Goal: Information Seeking & Learning: Learn about a topic

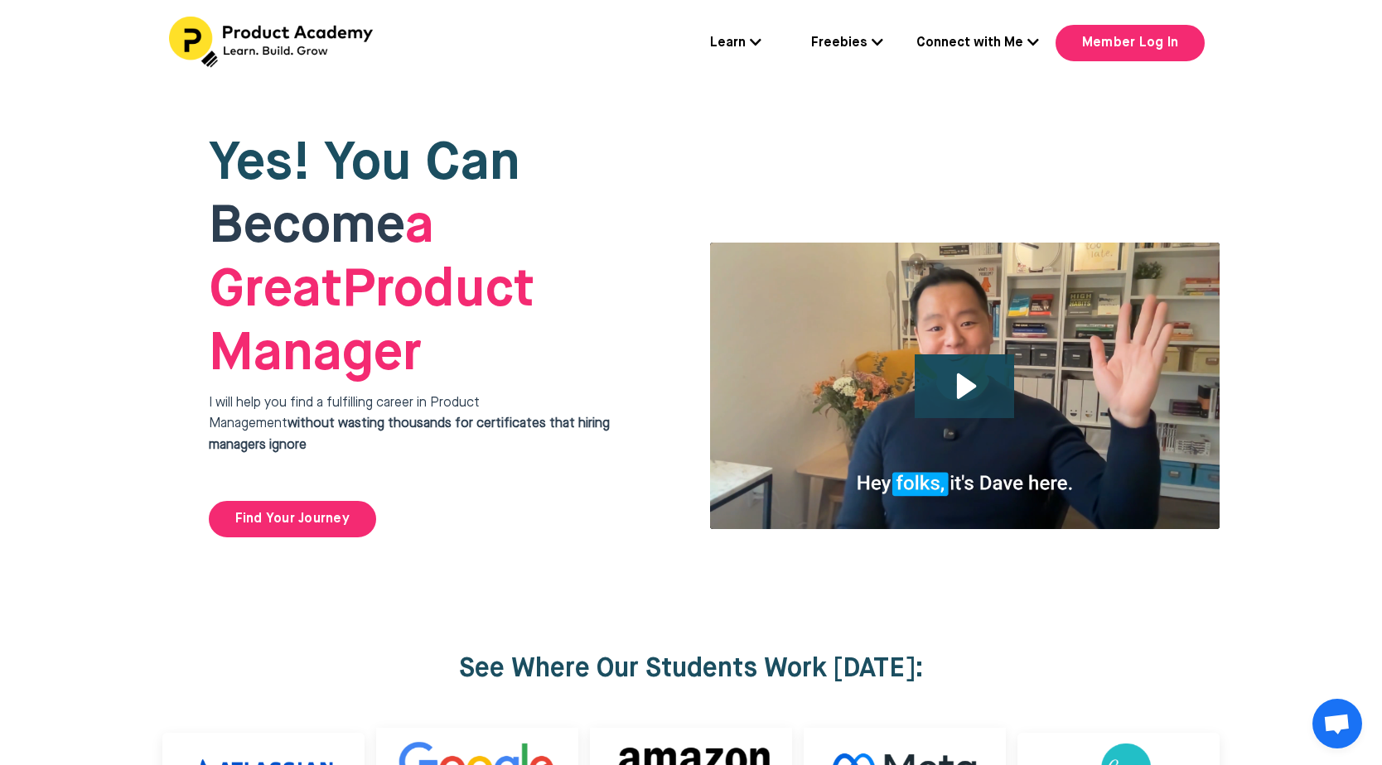
click at [763, 43] on div "Learn Flagship Course: Breaking Into Product Management Get 1:1 Coaching Join 6…" at bounding box center [691, 44] width 1110 height 54
click at [759, 42] on icon at bounding box center [756, 42] width 12 height 13
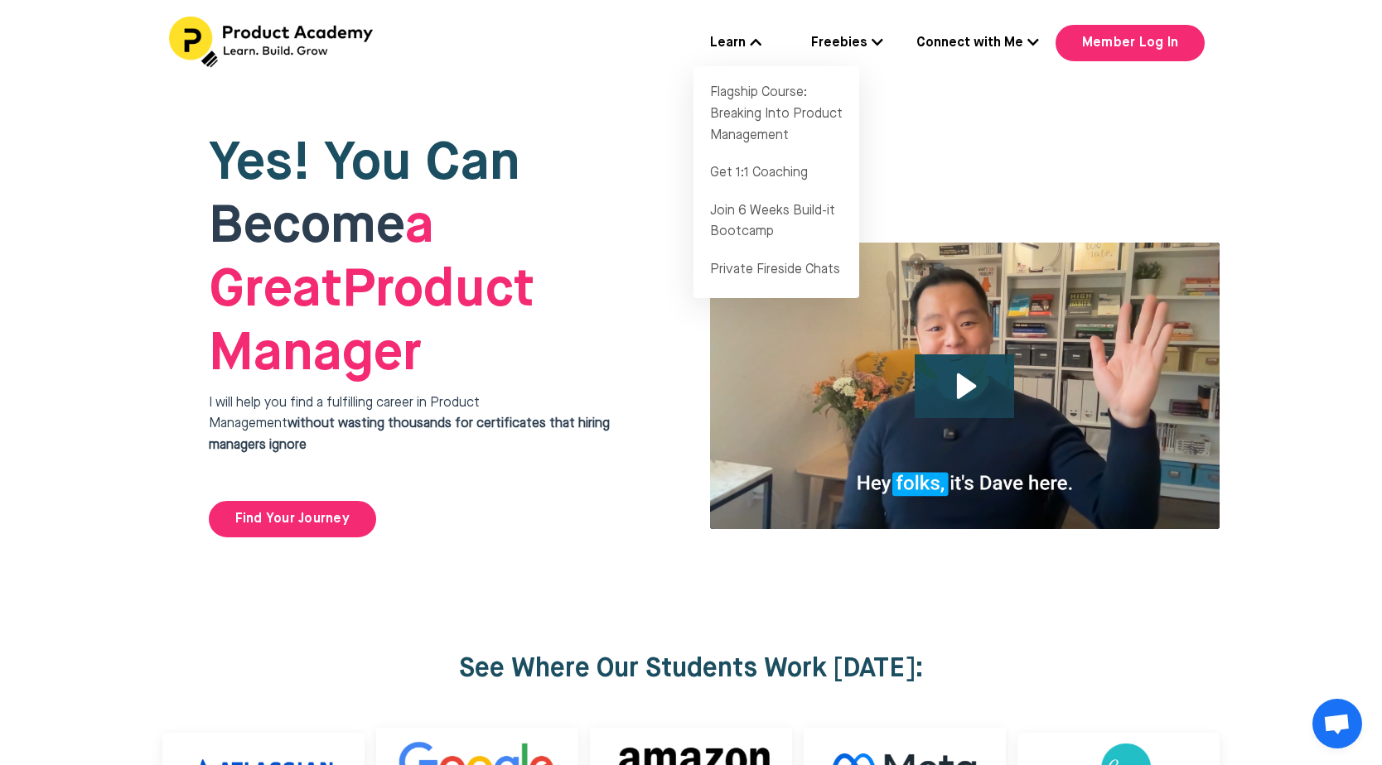
click at [181, 351] on div "Yes! You Can Become a Great Product Manager I will help you find a fulfilling c…" at bounding box center [430, 335] width 509 height 472
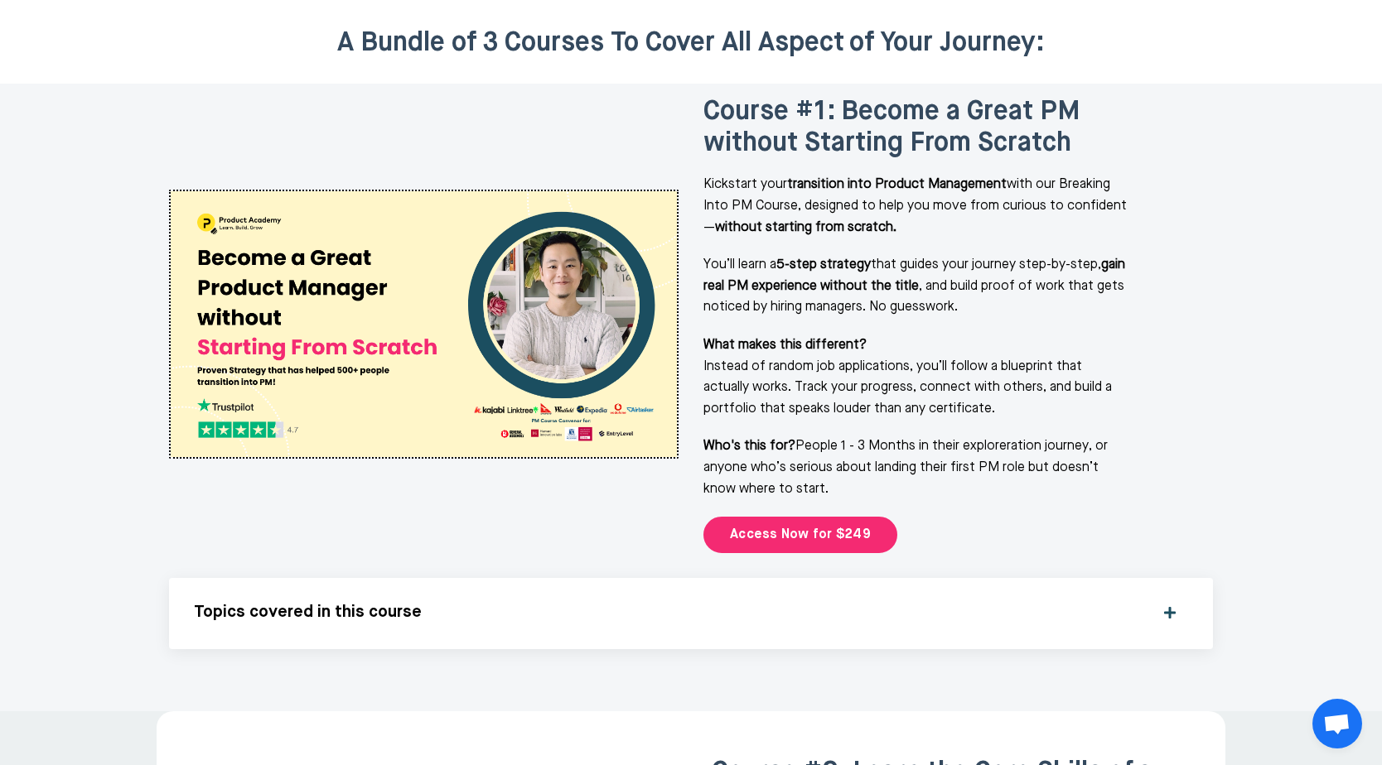
scroll to position [2093, 0]
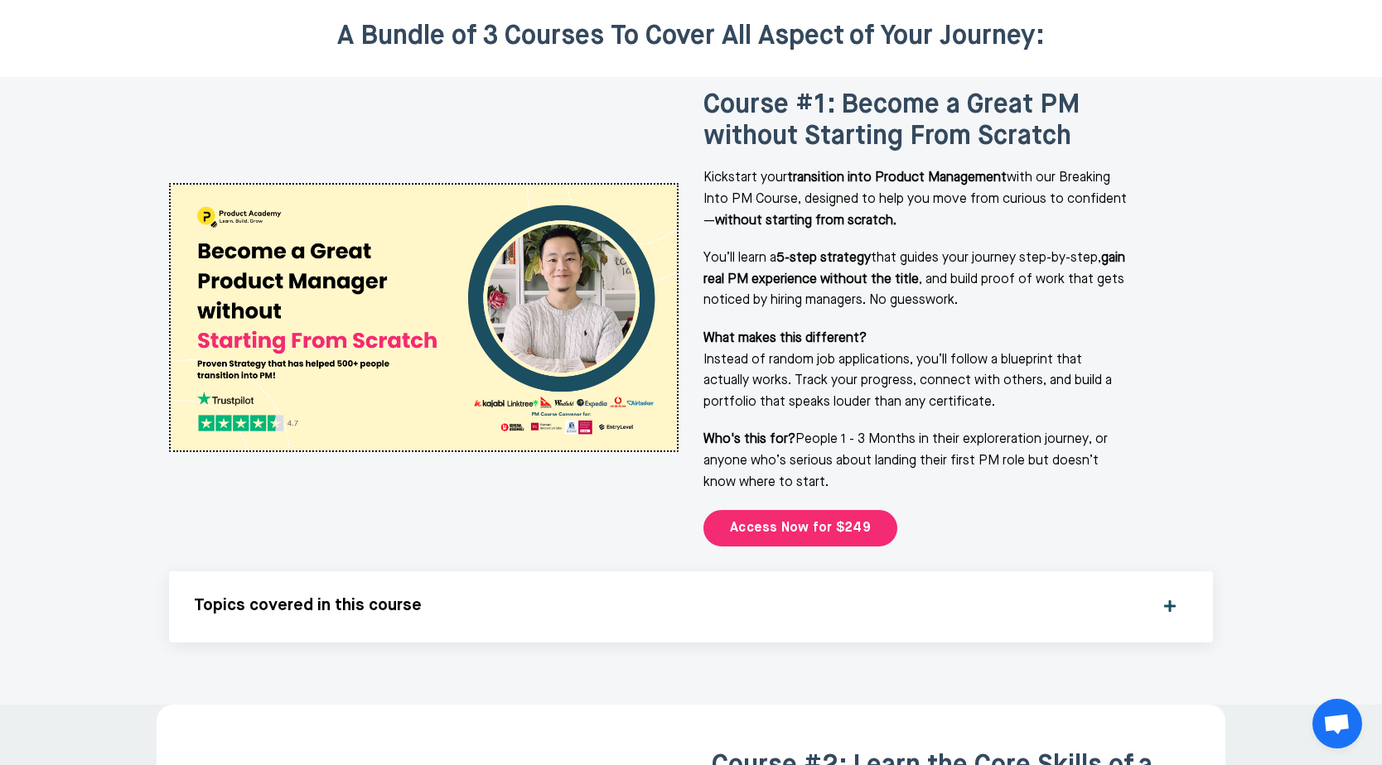
click at [1173, 596] on div "Topics covered in this course" at bounding box center [691, 607] width 994 height 22
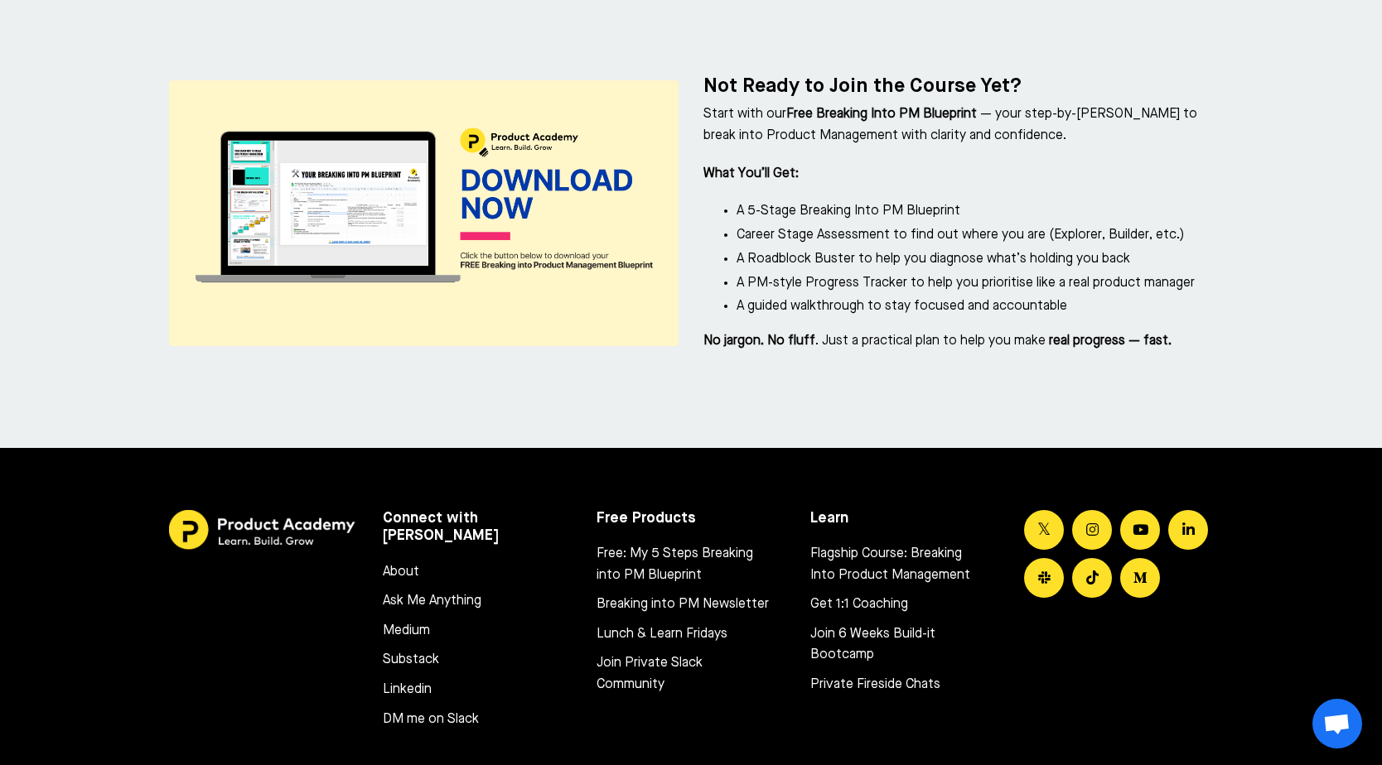
scroll to position [8913, 0]
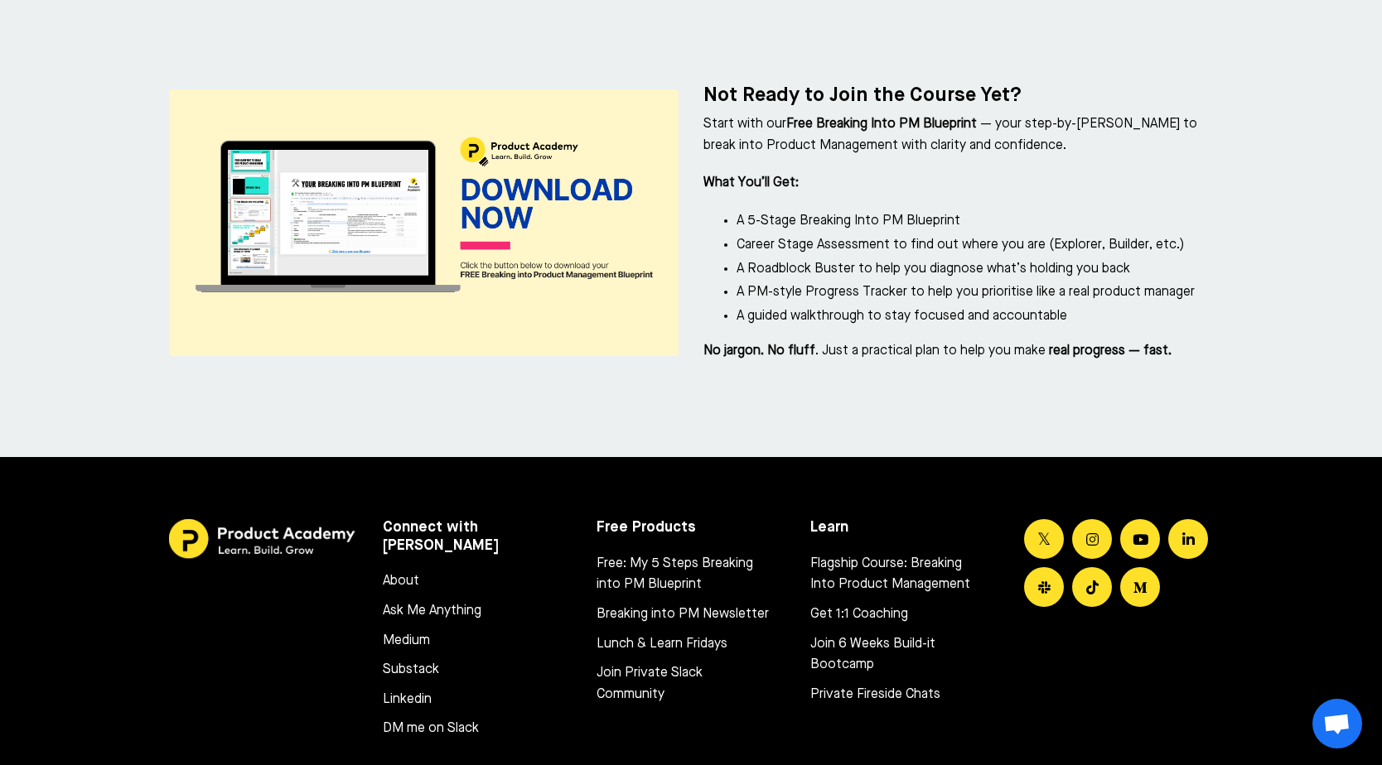
click at [851, 605] on link "Get 1:1 Coaching" at bounding box center [896, 616] width 172 height 22
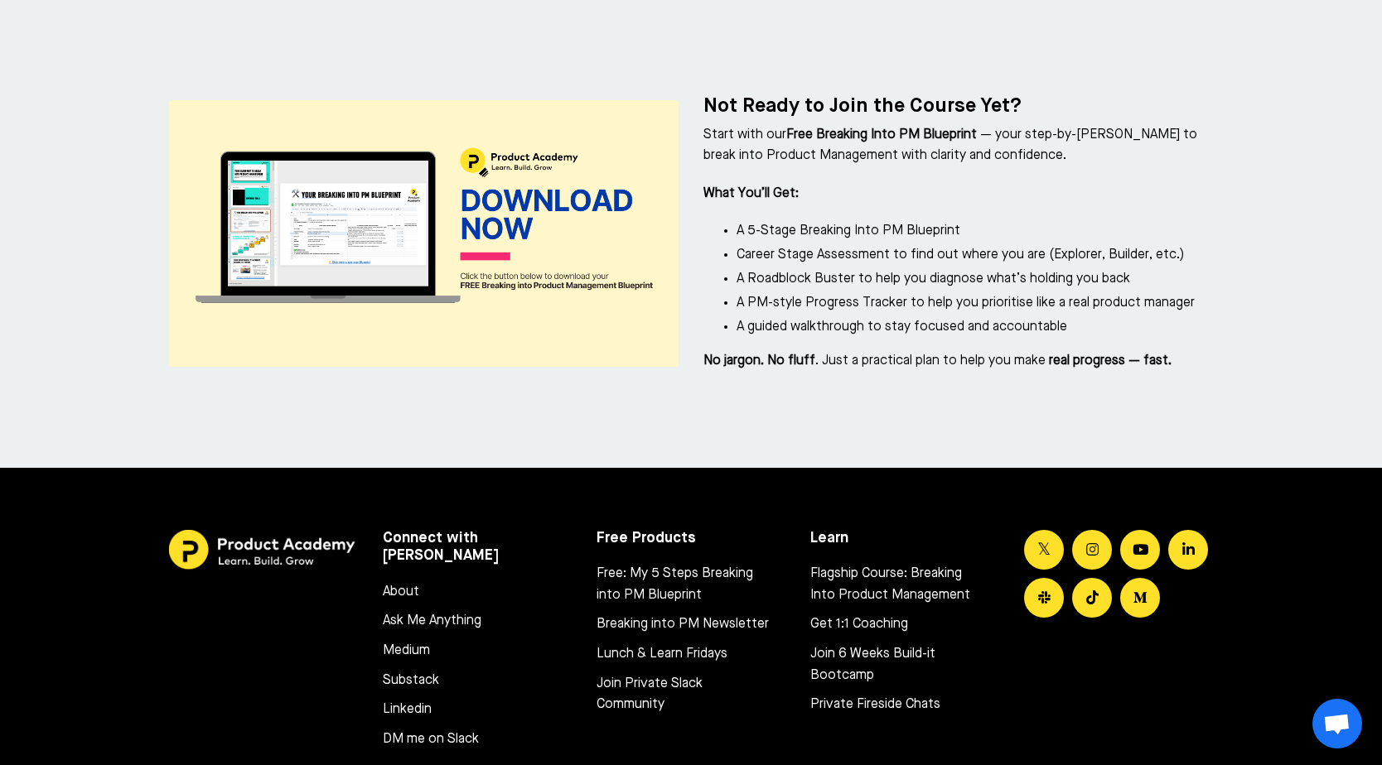
scroll to position [8990, 0]
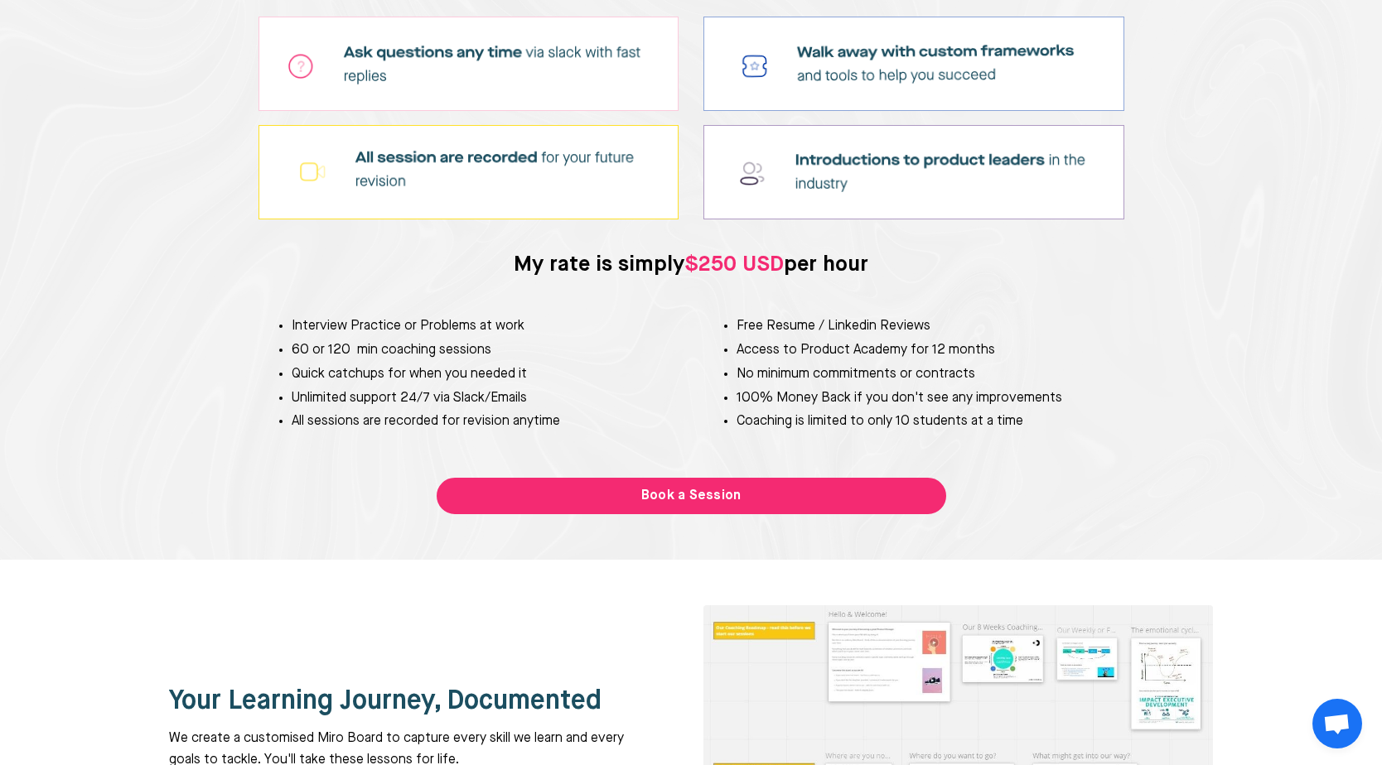
scroll to position [3680, 0]
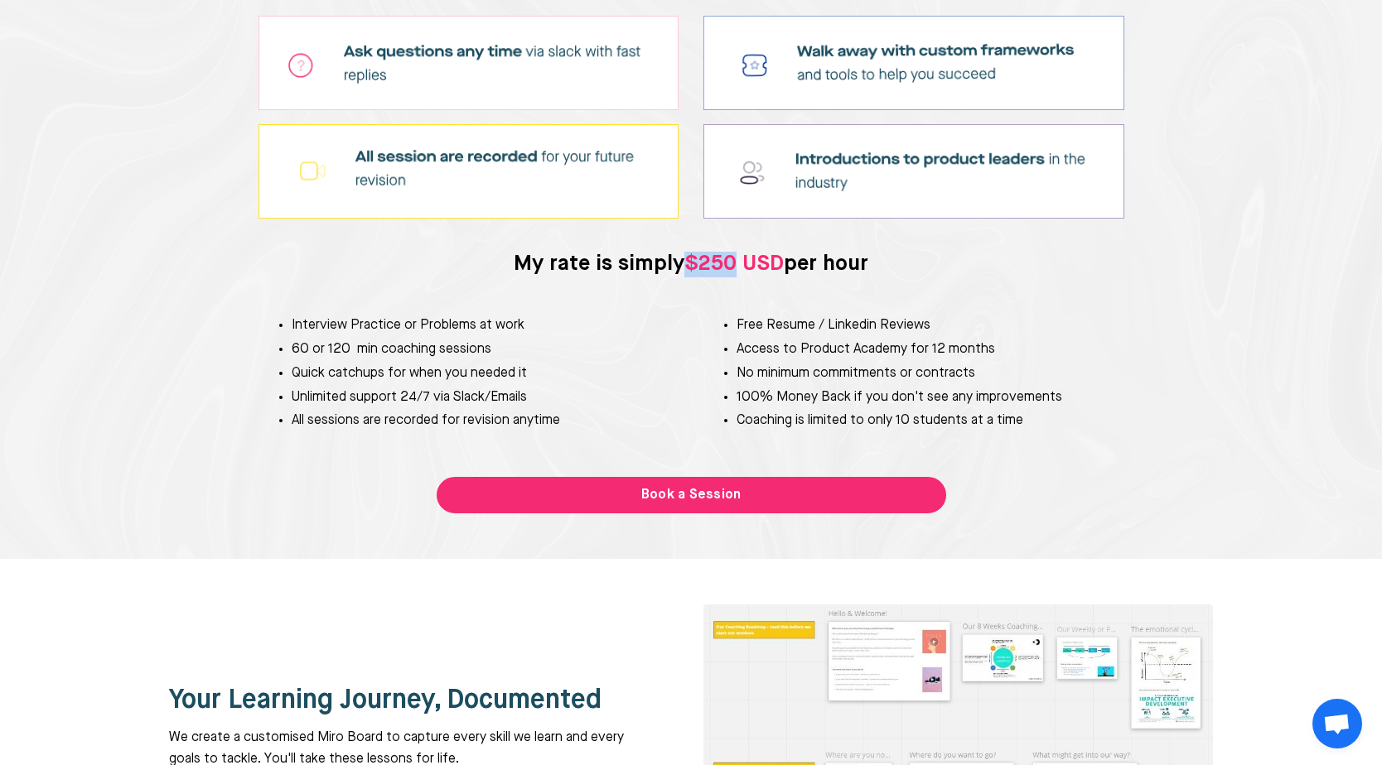
drag, startPoint x: 688, startPoint y: 266, endPoint x: 738, endPoint y: 266, distance: 50.5
click at [738, 266] on span "$250 USD" at bounding box center [733, 264] width 99 height 22
click at [736, 303] on div "Free Resume / Linkedin Reviews Access to Product Academy for 12 months No minim…" at bounding box center [913, 373] width 421 height 143
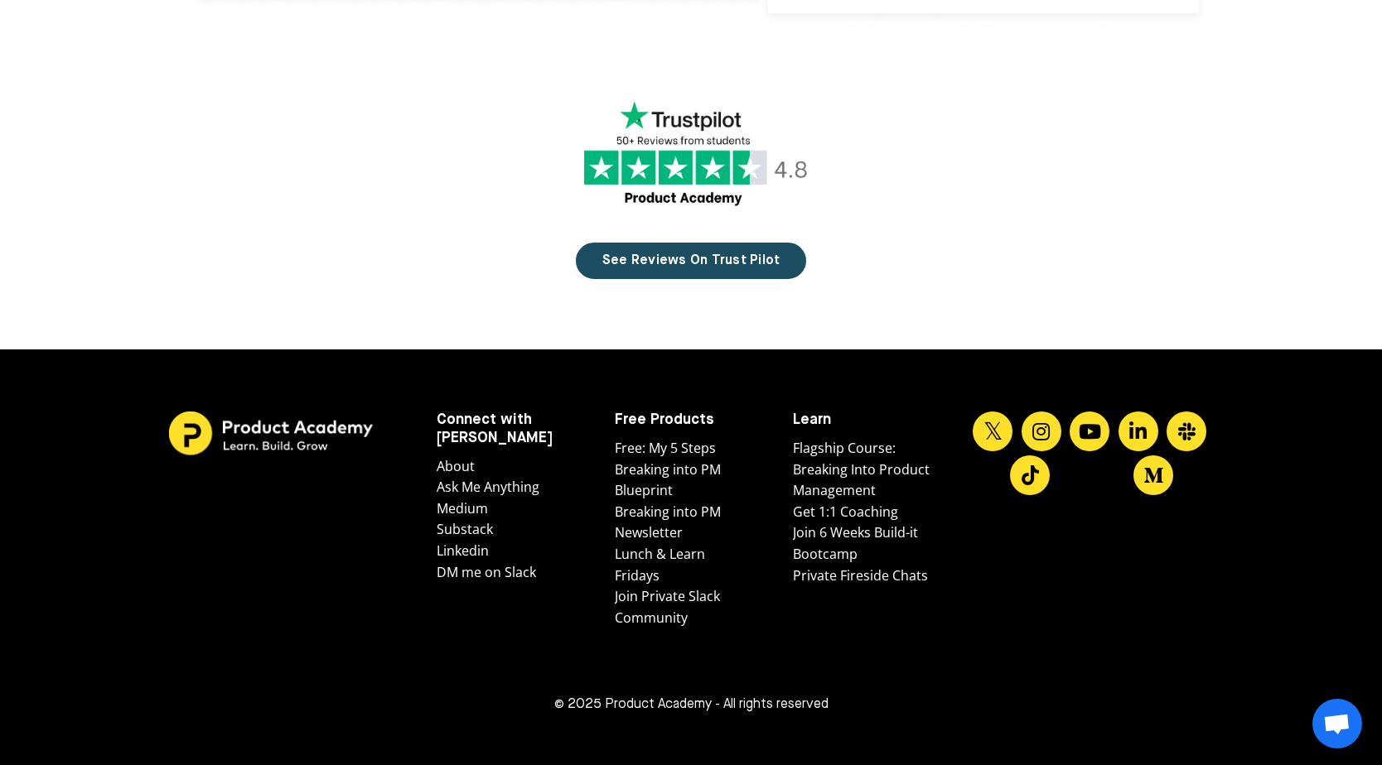
scroll to position [5267, 0]
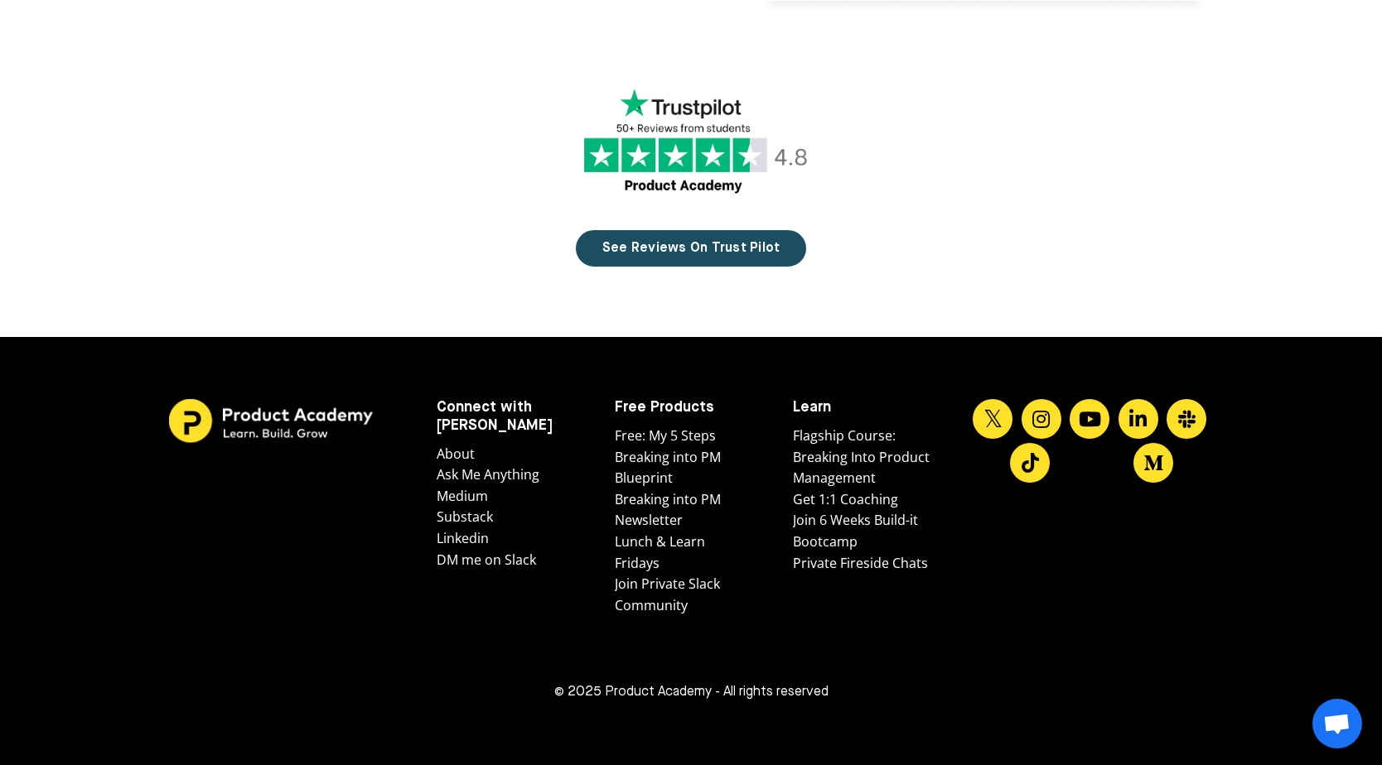
click at [818, 522] on link "Join 6 Weeks Build-it Bootcamp" at bounding box center [861, 531] width 137 height 42
